Goal: Task Accomplishment & Management: Use online tool/utility

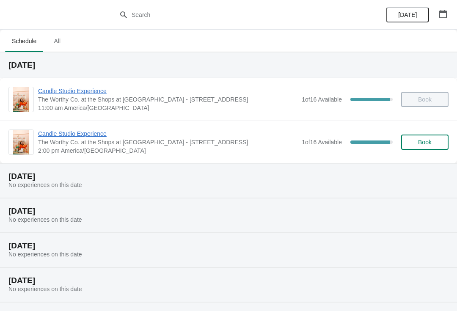
click at [69, 135] on span "Candle Studio Experience" at bounding box center [167, 133] width 259 height 8
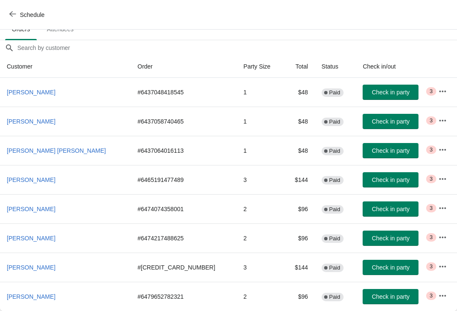
scroll to position [63, 0]
click at [372, 298] on span "Check in party" at bounding box center [391, 296] width 38 height 7
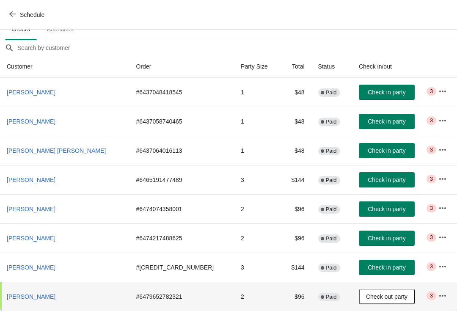
click at [368, 93] on span "Check in party" at bounding box center [387, 92] width 38 height 7
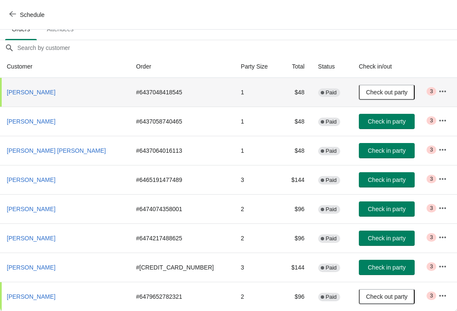
click at [368, 123] on span "Check in party" at bounding box center [387, 121] width 38 height 7
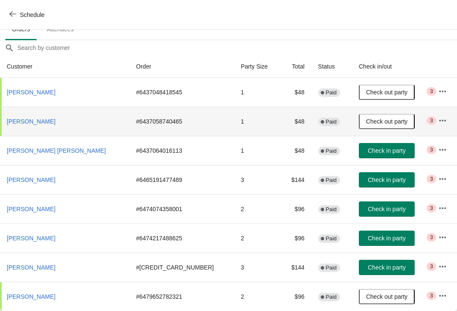
click at [368, 180] on span "Check in party" at bounding box center [387, 179] width 38 height 7
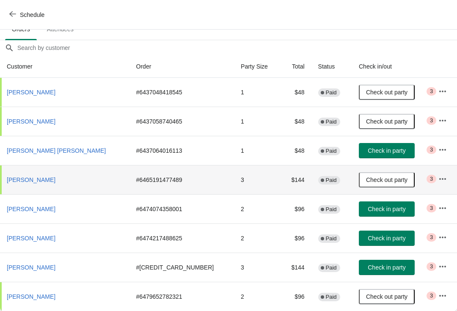
click at [368, 151] on span "Check in party" at bounding box center [387, 150] width 38 height 7
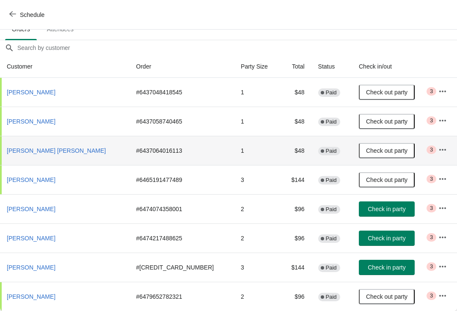
click at [386, 239] on button "Check in party" at bounding box center [387, 238] width 56 height 15
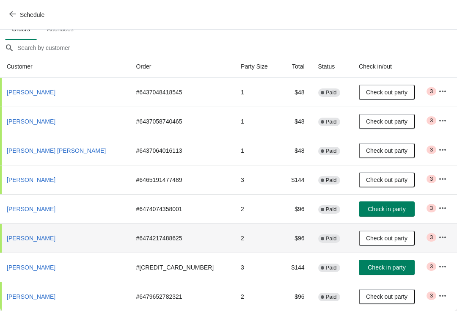
click at [366, 236] on span "Check out party" at bounding box center [386, 238] width 41 height 7
click at [375, 245] on button "Check in party" at bounding box center [387, 238] width 56 height 15
click at [369, 266] on span "Check in party" at bounding box center [387, 267] width 38 height 7
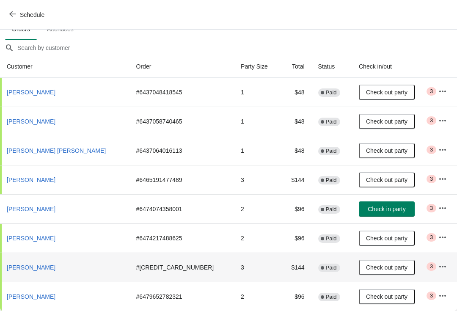
click at [379, 210] on span "Check in party" at bounding box center [387, 209] width 38 height 7
